Goal: Task Accomplishment & Management: Complete application form

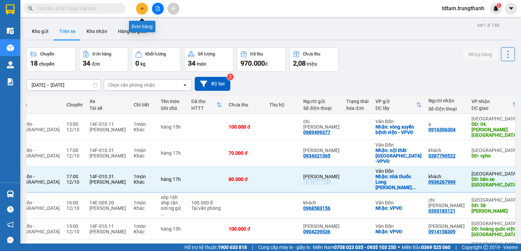
click at [141, 9] on icon "plus" at bounding box center [142, 8] width 5 height 5
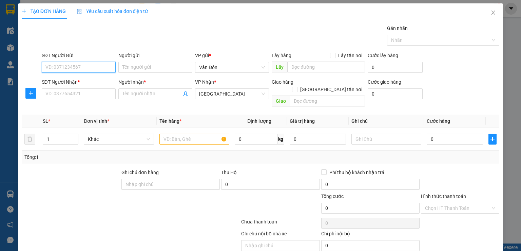
click at [86, 63] on input "SĐT Người Gửi" at bounding box center [79, 67] width 74 height 11
paste input "0972507768"
click at [45, 63] on input "0972507768" at bounding box center [79, 67] width 74 height 11
click at [47, 64] on input "0972507768" at bounding box center [79, 67] width 74 height 11
type input "0972507768"
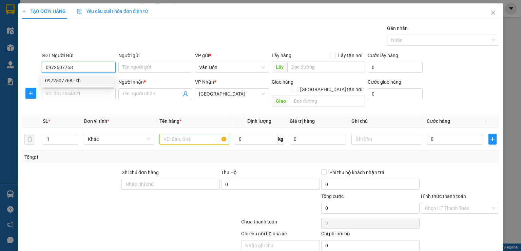
click at [90, 84] on div "0972507768 - kh" at bounding box center [77, 80] width 73 height 11
type input "kh"
checkbox input "true"
type input "vân đồn-vpvđ"
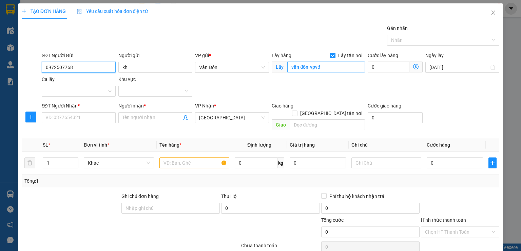
type input "0972507768"
click at [307, 64] on input "vân đồn-vpvđ" at bounding box center [327, 66] width 78 height 11
click at [306, 66] on input "vân đồn-vpvđ" at bounding box center [327, 66] width 78 height 11
type input "cọc 7-vpvđ"
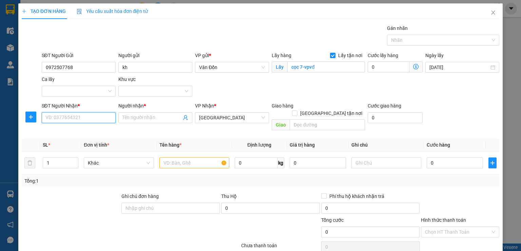
click at [104, 121] on input "SĐT Người Nhận *" at bounding box center [79, 117] width 74 height 11
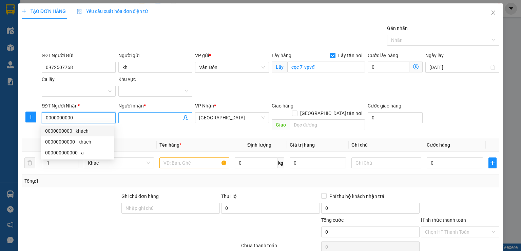
type input "0000000000"
click at [155, 120] on input "Người nhận *" at bounding box center [152, 117] width 59 height 7
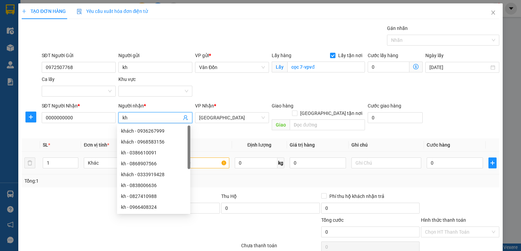
type input "kh"
click at [201, 157] on input "text" at bounding box center [195, 162] width 70 height 11
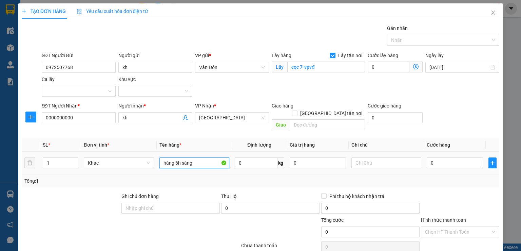
scroll to position [45, 0]
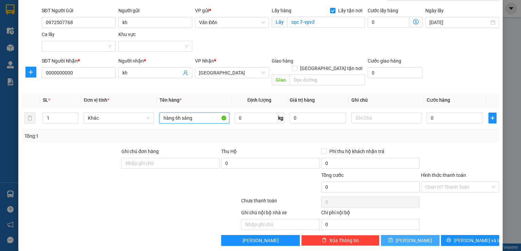
type input "hàng 6h sáng"
click at [393, 237] on icon "save" at bounding box center [391, 239] width 5 height 5
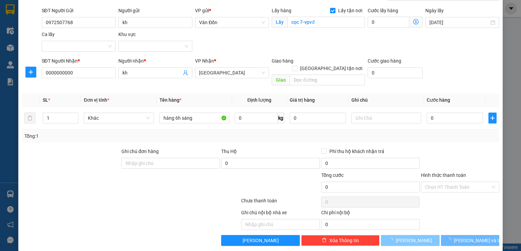
checkbox input "false"
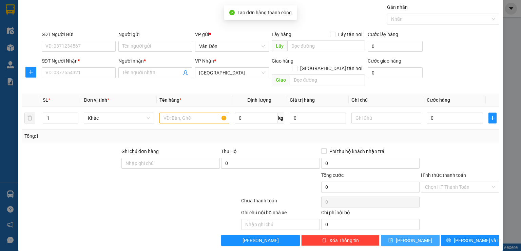
scroll to position [0, 0]
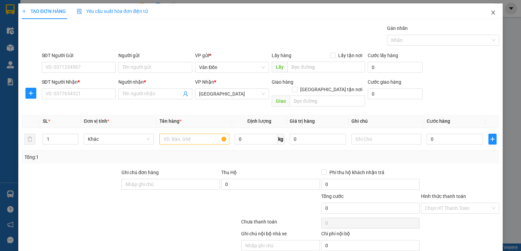
click at [492, 10] on span "Close" at bounding box center [493, 12] width 19 height 19
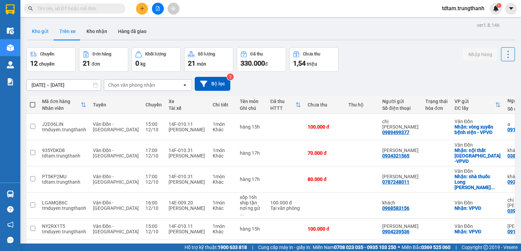
drag, startPoint x: 49, startPoint y: 27, endPoint x: 44, endPoint y: 27, distance: 5.1
click at [48, 27] on button "Kho gửi" at bounding box center [39, 31] width 27 height 16
